Goal: Task Accomplishment & Management: Use online tool/utility

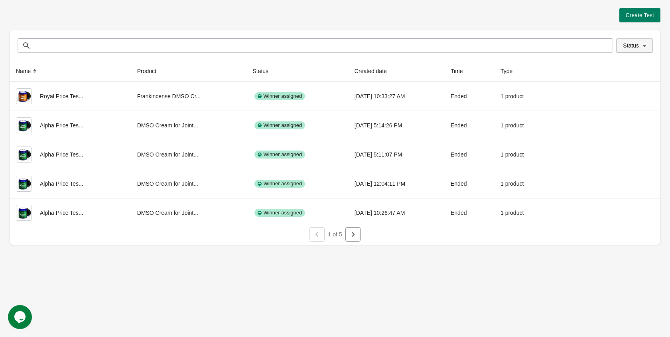
click at [620, 46] on button "Status" at bounding box center [634, 45] width 37 height 14
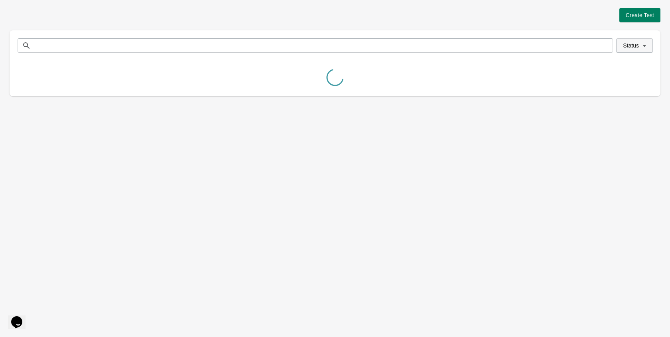
click at [632, 49] on button "Status" at bounding box center [634, 45] width 37 height 14
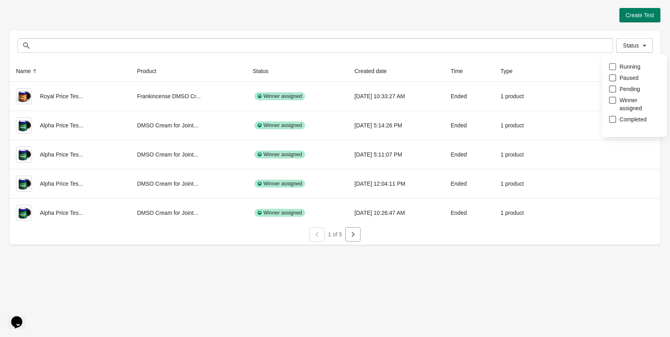
click at [612, 67] on span at bounding box center [612, 66] width 7 height 7
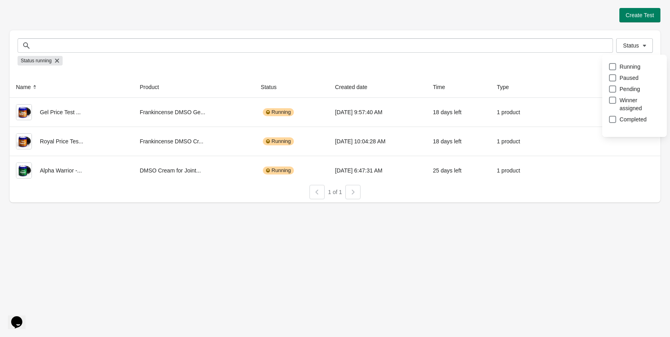
click at [515, 25] on div "Create Test Status Status Status running Name Product Status Created date Time …" at bounding box center [335, 105] width 651 height 194
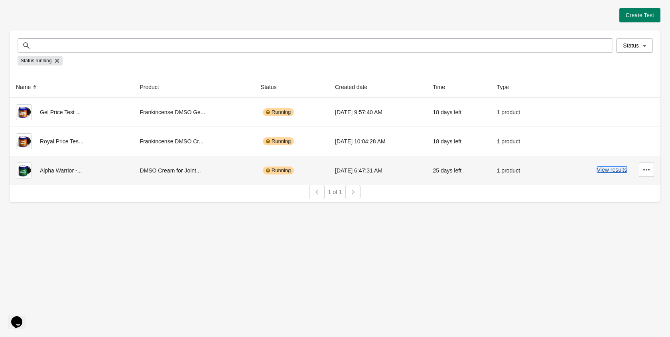
click at [612, 170] on button "View results" at bounding box center [612, 169] width 30 height 6
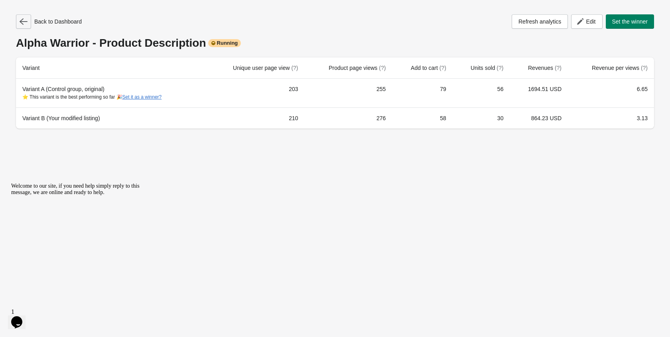
click at [26, 21] on icon "button" at bounding box center [24, 21] width 8 height 6
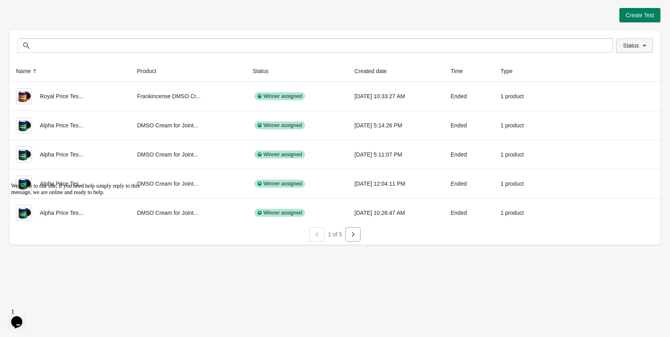
click at [629, 42] on span "Status" at bounding box center [631, 45] width 16 height 6
click at [608, 63] on div "Status Running Paused Pending Winner assigned Completed" at bounding box center [635, 100] width 65 height 90
click at [614, 68] on span at bounding box center [612, 66] width 7 height 7
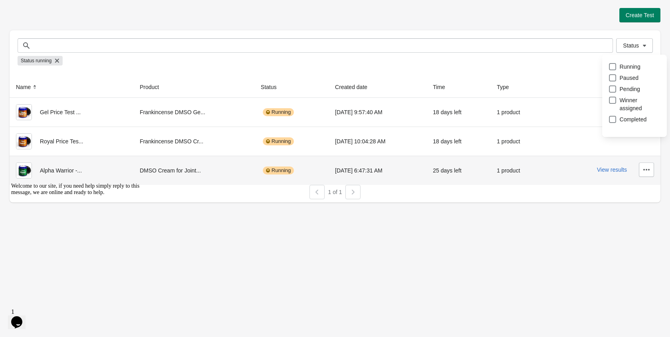
click at [514, 168] on div "1 product" at bounding box center [518, 170] width 43 height 16
click at [604, 172] on button "View results" at bounding box center [612, 169] width 30 height 6
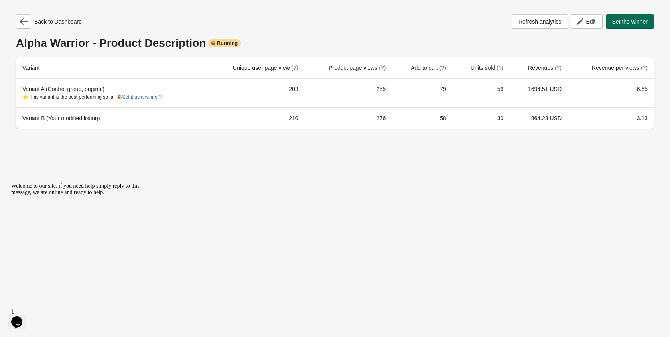
click at [625, 24] on span "Set the winner" at bounding box center [630, 21] width 36 height 6
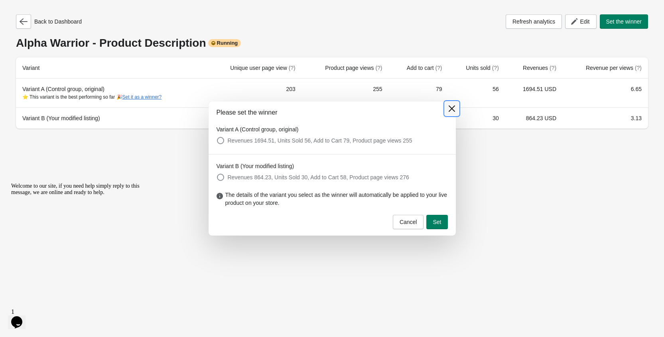
click at [450, 102] on button at bounding box center [452, 108] width 14 height 14
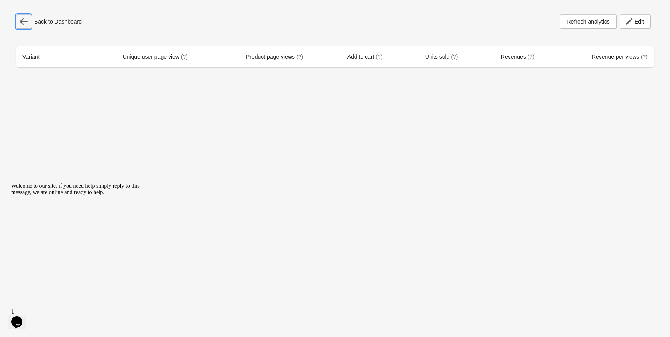
click at [28, 18] on button "button" at bounding box center [23, 21] width 15 height 14
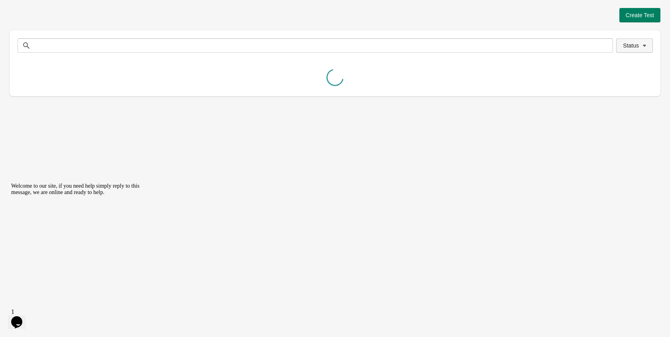
click at [622, 52] on button "Status" at bounding box center [634, 45] width 37 height 14
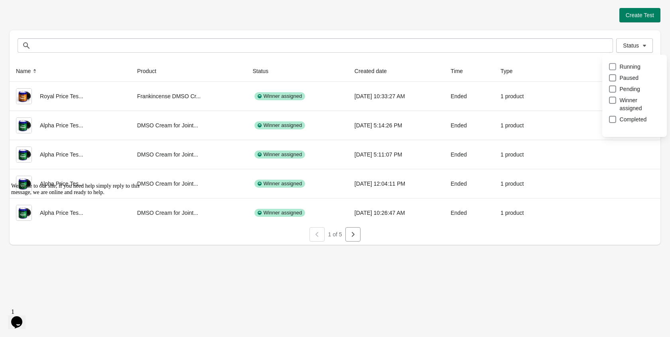
click at [615, 68] on span at bounding box center [612, 66] width 7 height 7
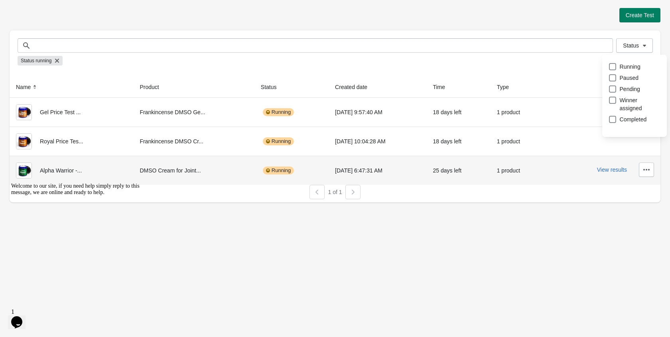
click at [468, 180] on td "25 days left" at bounding box center [459, 170] width 64 height 29
click at [647, 172] on icon "button" at bounding box center [647, 170] width 8 height 8
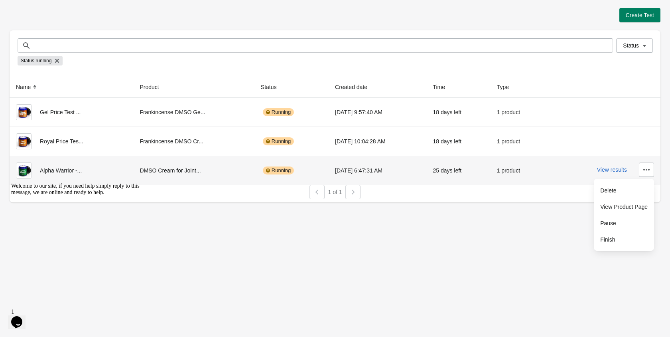
click at [542, 168] on td "1 product" at bounding box center [519, 170] width 56 height 29
click at [605, 169] on button "View results" at bounding box center [612, 169] width 30 height 6
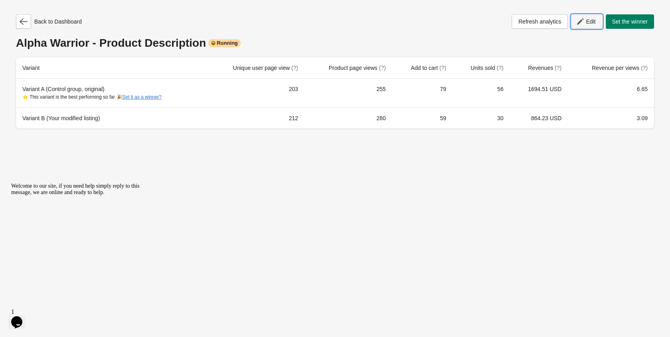
click at [594, 19] on span "Edit" at bounding box center [591, 21] width 10 height 6
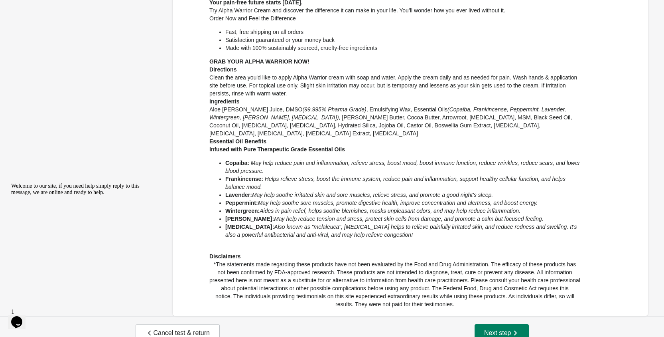
scroll to position [401, 0]
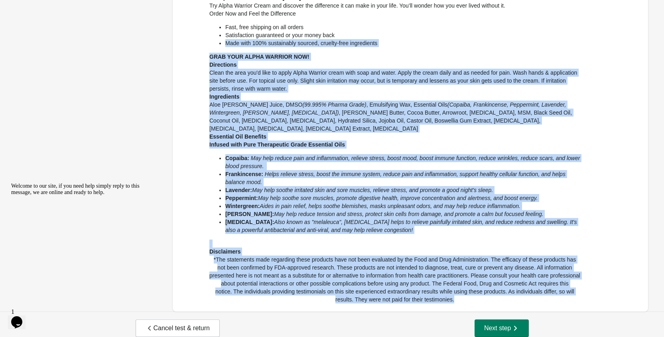
drag, startPoint x: 448, startPoint y: 293, endPoint x: 203, endPoint y: 45, distance: 349.0
click at [203, 45] on div "DMSO Cream for Joint & Muscle Recovery | Alpha Warrior What’s Holding You Back?…" at bounding box center [381, 1] width 400 height 603
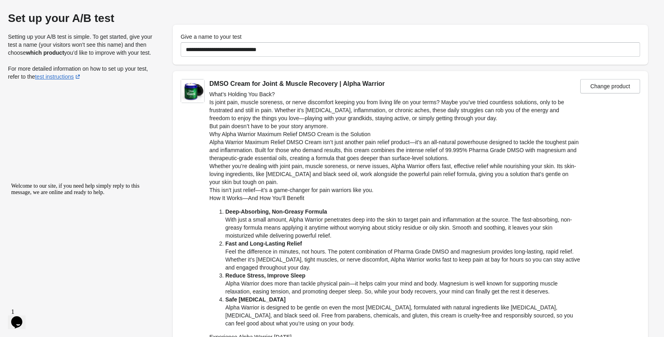
scroll to position [2, 0]
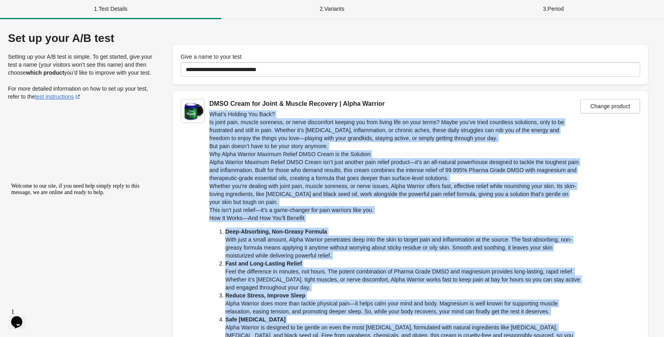
click at [211, 115] on h4 "What’s Holding You Back?" at bounding box center [394, 114] width 371 height 8
copy div "Lore’i Dolorsi Ame Cons? Ad elits doei, tempor incididu, ut labor etdolorema al…"
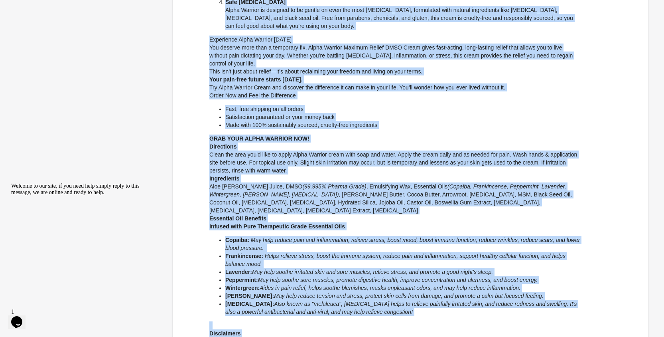
scroll to position [401, 0]
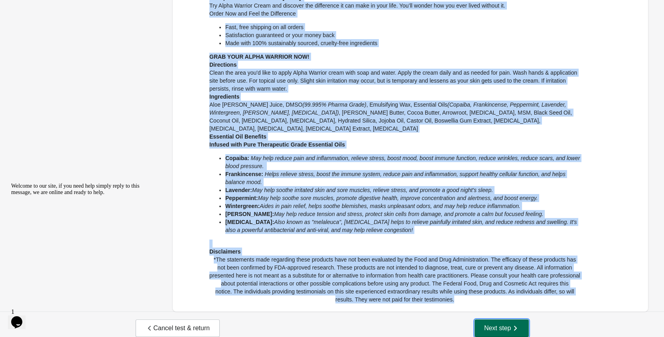
click at [493, 319] on button "Next step" at bounding box center [502, 328] width 54 height 18
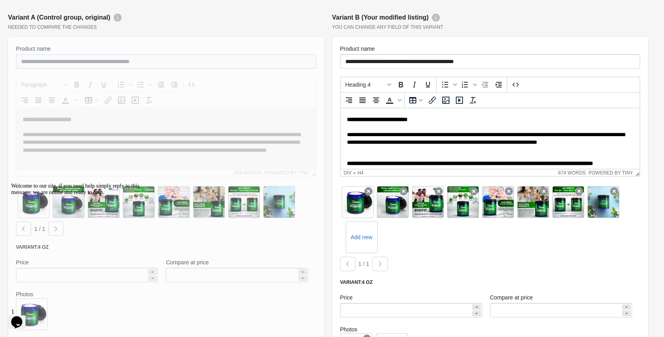
scroll to position [599, 0]
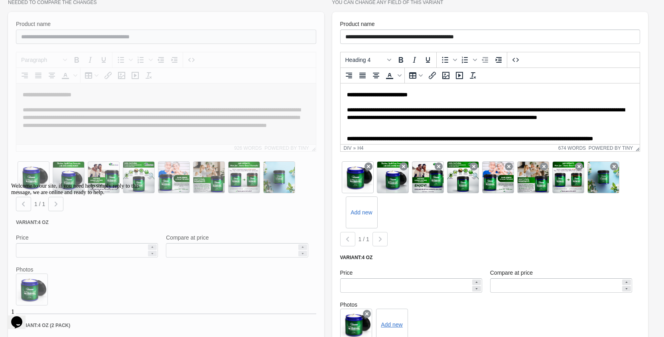
click at [254, 94] on div at bounding box center [166, 249] width 316 height 474
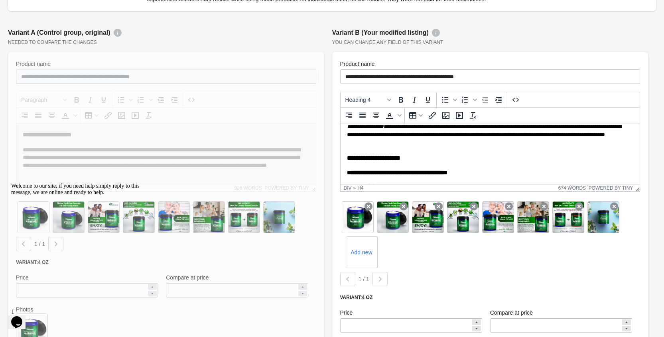
scroll to position [399, 0]
click at [582, 138] on p "**********" at bounding box center [487, 130] width 281 height 31
click at [516, 95] on icon "Source code" at bounding box center [516, 100] width 10 height 10
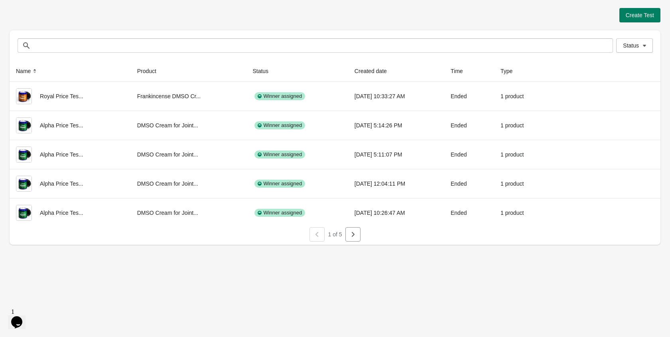
click at [654, 47] on div "Status Status" at bounding box center [335, 45] width 651 height 30
click at [650, 47] on button "Status" at bounding box center [634, 45] width 37 height 14
click at [616, 68] on span at bounding box center [612, 66] width 7 height 7
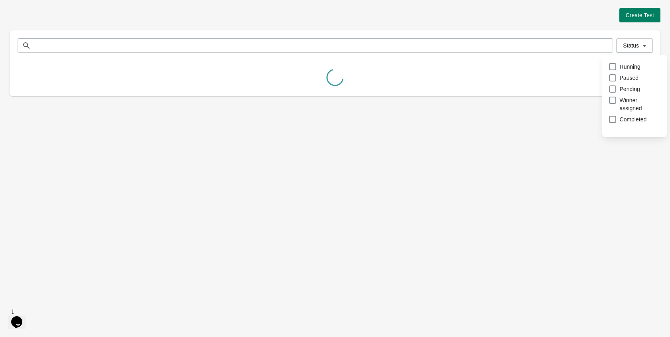
click at [520, 32] on div "Status Status" at bounding box center [335, 45] width 651 height 30
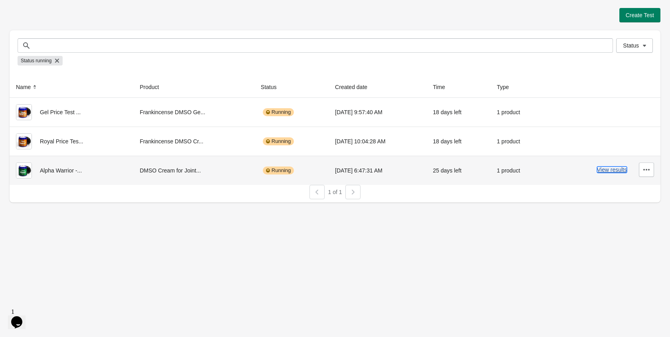
click at [612, 172] on button "View results" at bounding box center [612, 169] width 30 height 6
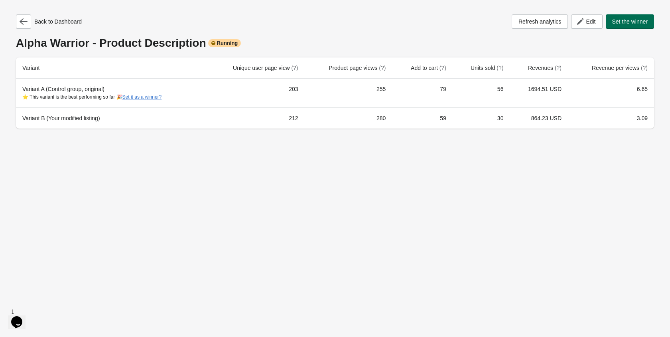
click at [627, 25] on button "Set the winner" at bounding box center [630, 21] width 49 height 14
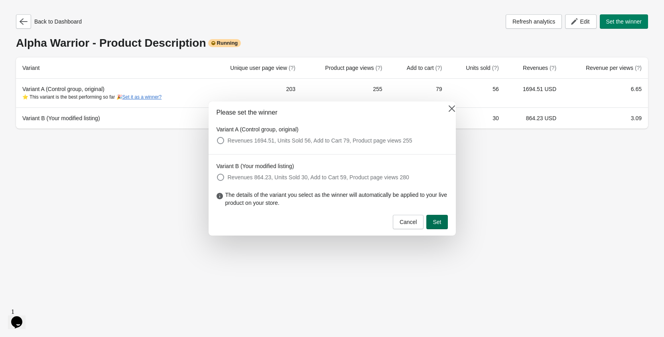
click at [438, 223] on span "Set" at bounding box center [437, 222] width 8 height 6
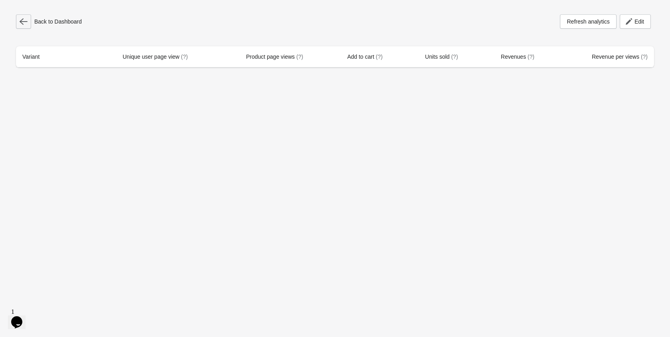
click at [26, 20] on icon "button" at bounding box center [24, 22] width 8 height 8
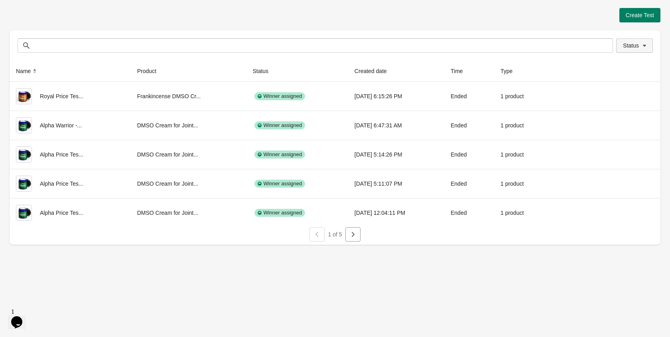
click at [628, 42] on span "Status" at bounding box center [631, 45] width 16 height 6
drag, startPoint x: 608, startPoint y: 67, endPoint x: 614, endPoint y: 69, distance: 5.6
click at [610, 68] on span at bounding box center [613, 67] width 8 height 8
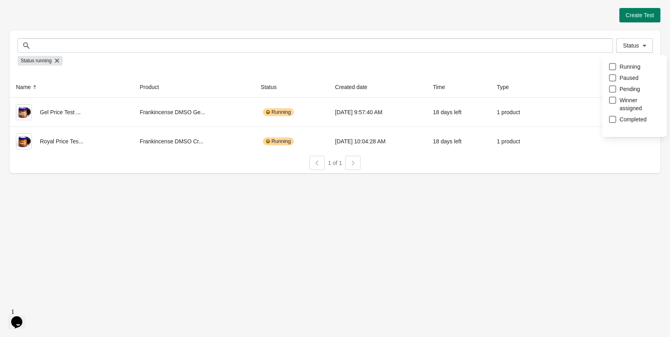
click at [495, 23] on div "Create Test Status Status Status running Name Product Status Created date Time …" at bounding box center [335, 90] width 651 height 165
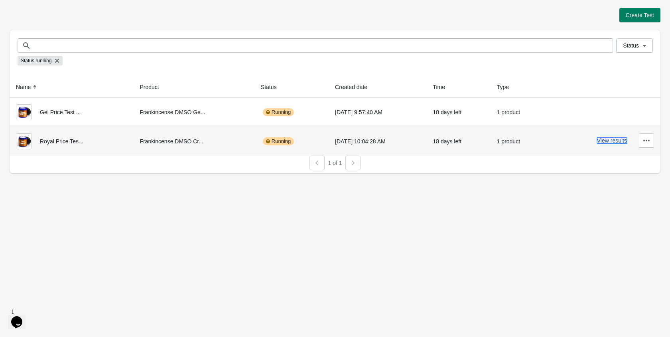
click at [611, 140] on button "View results" at bounding box center [612, 140] width 30 height 6
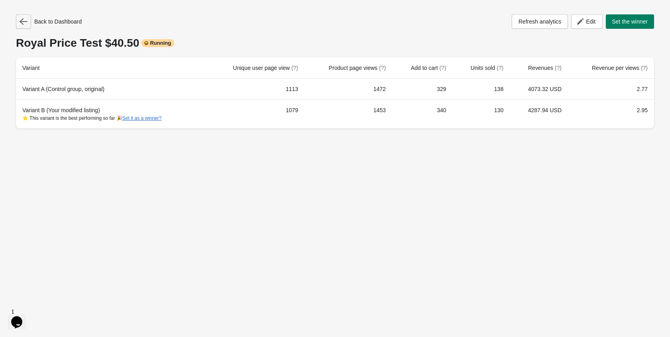
click at [25, 24] on icon "button" at bounding box center [24, 22] width 8 height 8
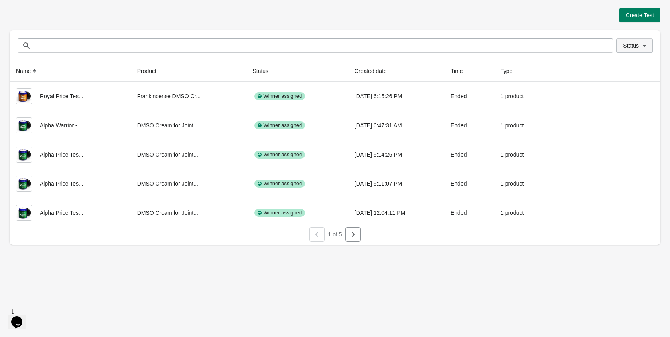
click at [630, 52] on button "Status" at bounding box center [634, 45] width 37 height 14
click at [613, 67] on span at bounding box center [612, 66] width 7 height 7
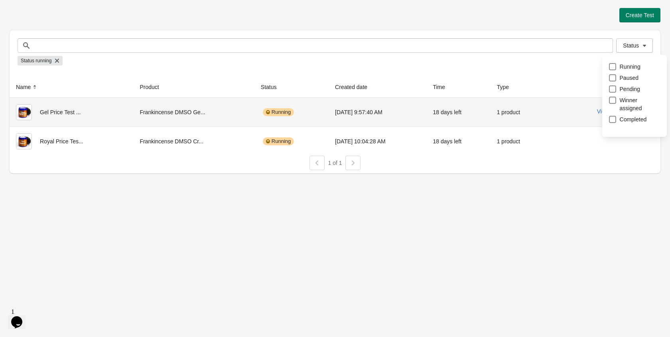
click at [552, 115] on td "View results" at bounding box center [603, 112] width 115 height 29
click at [606, 115] on button "View results" at bounding box center [612, 111] width 30 height 6
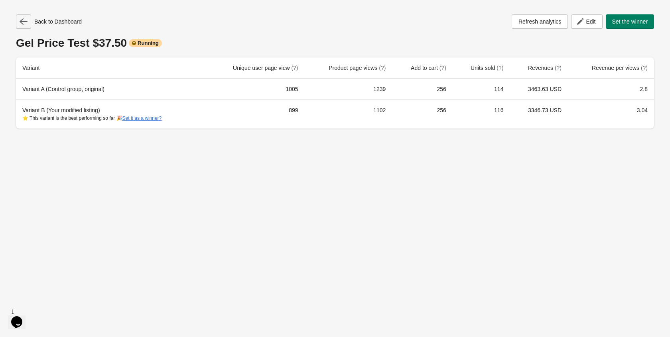
click at [26, 26] on button "button" at bounding box center [23, 21] width 15 height 14
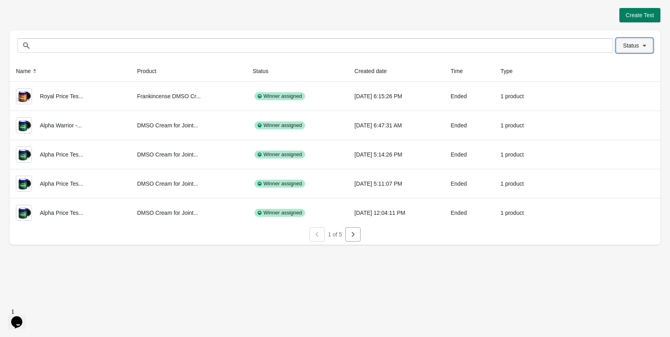
click at [647, 41] on icon "button" at bounding box center [645, 45] width 8 height 8
click at [619, 67] on label "Running" at bounding box center [625, 66] width 32 height 11
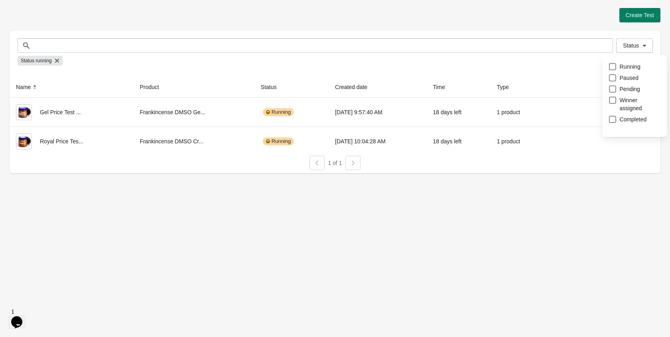
click at [486, 19] on div "Create Test" at bounding box center [335, 15] width 651 height 14
